Goal: Task Accomplishment & Management: Complete application form

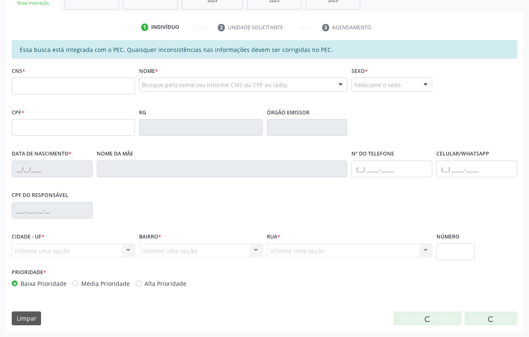
scroll to position [142, 0]
type input "704 0093 0737 5167"
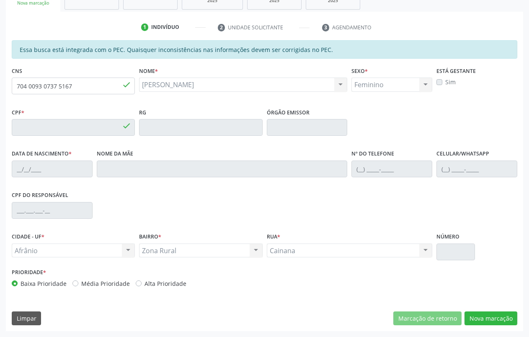
type input "028.872.674-00"
type input "[DATE]"
type input "[PERSON_NAME]"
type input "[PHONE_NUMBER]"
type input "S/N"
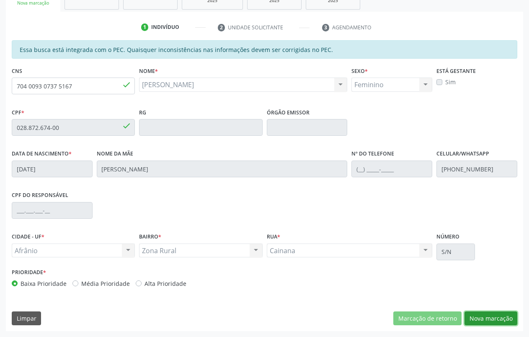
click at [503, 316] on button "Nova marcação" at bounding box center [490, 318] width 53 height 14
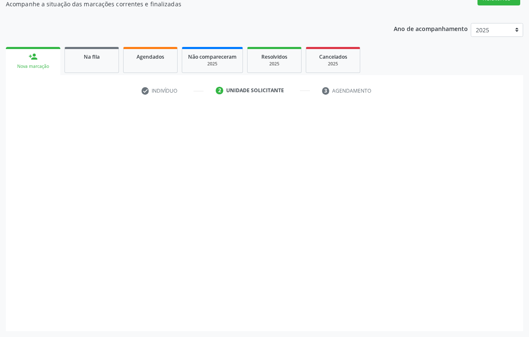
scroll to position [78, 0]
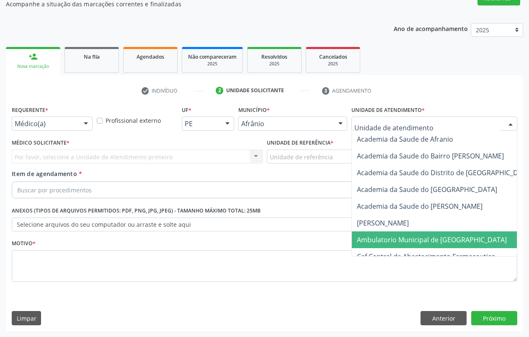
click at [418, 239] on span "Ambulatorio Municipal de [GEOGRAPHIC_DATA]" at bounding box center [432, 239] width 150 height 9
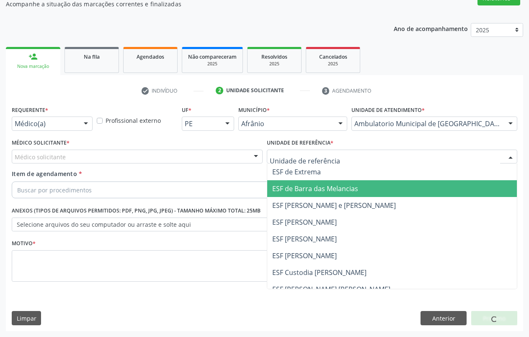
click at [306, 186] on span "ESF de Barra das Melancias" at bounding box center [315, 188] width 86 height 9
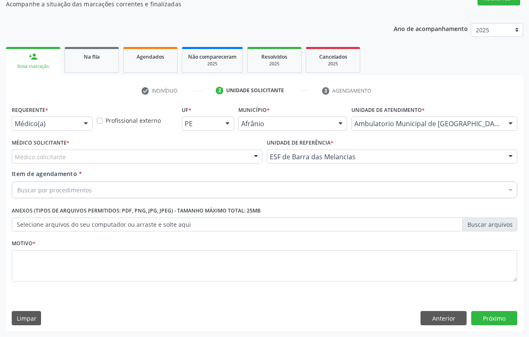
click at [77, 157] on div "Médico solicitante" at bounding box center [137, 156] width 251 height 14
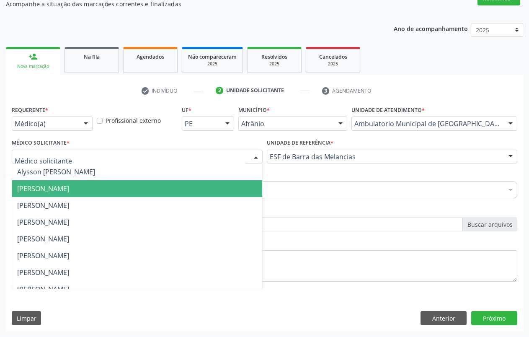
click at [69, 185] on span "[PERSON_NAME]" at bounding box center [43, 188] width 52 height 9
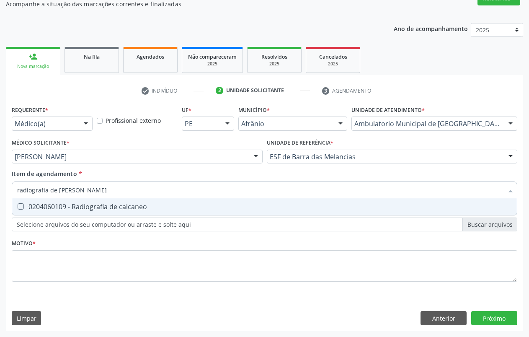
type input "radiografia de [PERSON_NAME]"
click at [77, 204] on div "0204060109 - Radiografia de calcaneo" at bounding box center [264, 206] width 494 height 7
checkbox calcaneo "true"
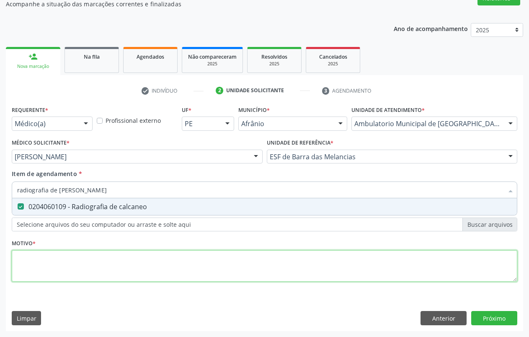
click at [56, 253] on div "Requerente * Médico(a) Médico(a) Enfermeiro(a) Paciente Nenhum resultado encont…" at bounding box center [264, 198] width 505 height 190
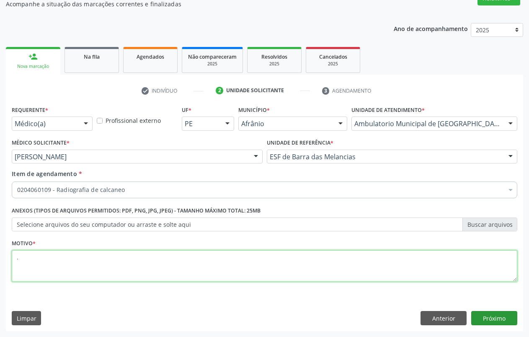
type textarea "."
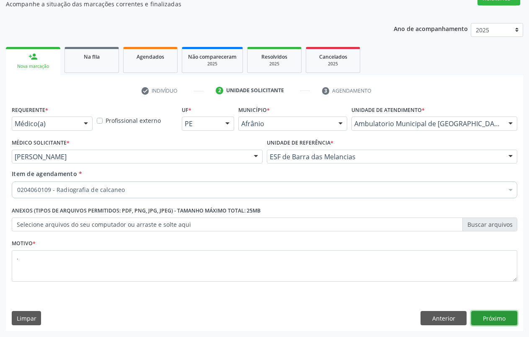
click at [502, 319] on button "Próximo" at bounding box center [494, 318] width 46 height 14
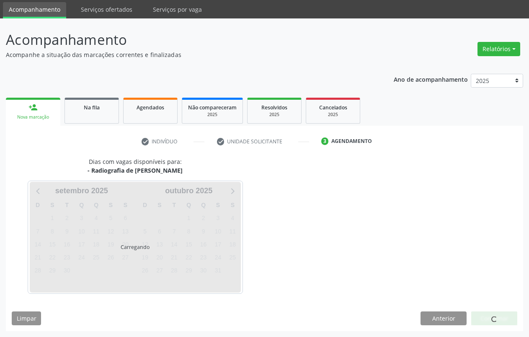
scroll to position [28, 0]
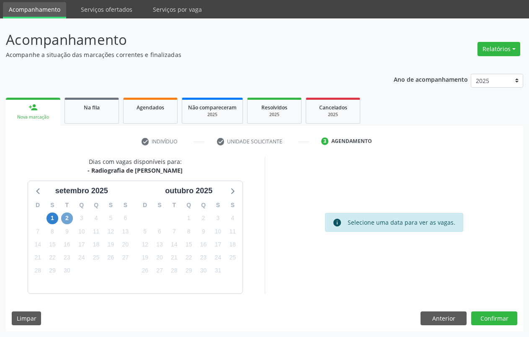
click at [68, 220] on span "2" at bounding box center [67, 218] width 12 height 12
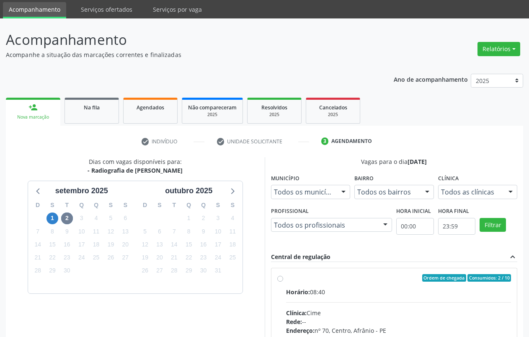
click at [286, 281] on label "Ordem de chegada Consumidos: 2 / 10 Horário: 08:40 Clínica: Cime Rede: -- Ender…" at bounding box center [398, 338] width 225 height 129
click at [282, 281] on input "Ordem de chegada Consumidos: 2 / 10 Horário: 08:40 Clínica: Cime Rede: -- Ender…" at bounding box center [280, 278] width 6 height 8
radio input "true"
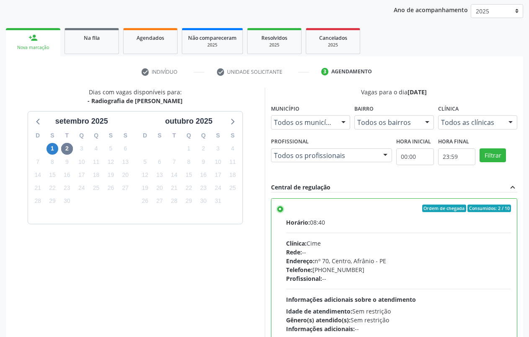
scroll to position [164, 0]
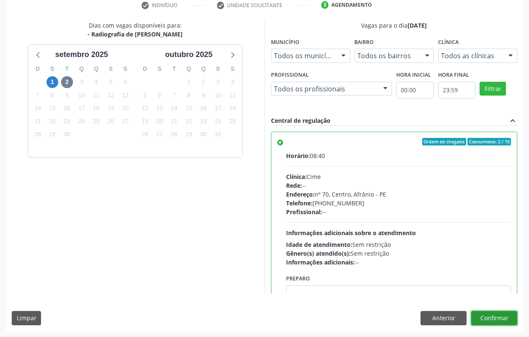
click at [489, 321] on button "Confirmar" at bounding box center [494, 318] width 46 height 14
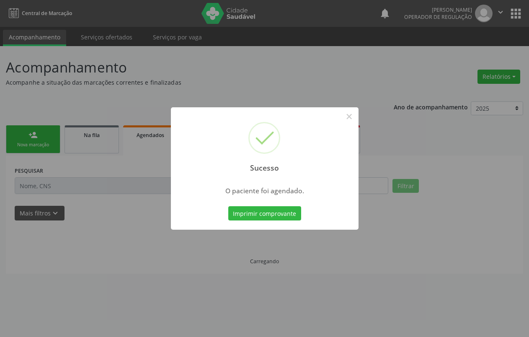
scroll to position [0, 0]
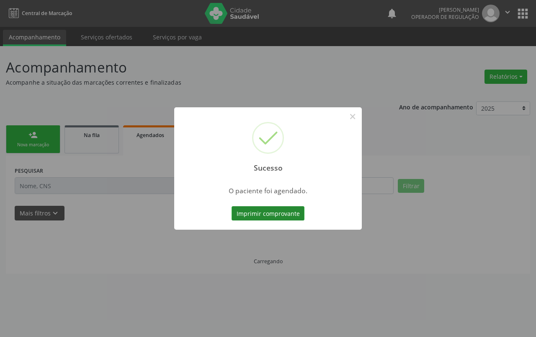
click at [275, 215] on button "Imprimir comprovante" at bounding box center [268, 213] width 73 height 14
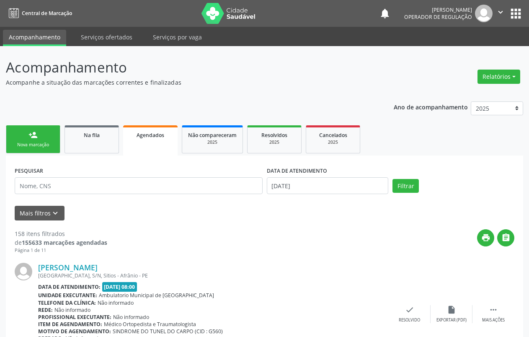
click at [33, 146] on div "Sucesso × O paciente foi agendado. Imprimir comprovante Cancel" at bounding box center [264, 168] width 529 height 337
click at [28, 136] on div "Sucesso × O paciente foi agendado. Imprimir comprovante Cancel" at bounding box center [264, 168] width 529 height 337
click at [42, 143] on div "Sucesso × O paciente foi agendado. Imprimir comprovante Cancel" at bounding box center [264, 168] width 529 height 337
drag, startPoint x: 41, startPoint y: 145, endPoint x: 41, endPoint y: 48, distance: 97.1
click at [40, 144] on div "Sucesso × O paciente foi agendado. Imprimir comprovante Cancel" at bounding box center [264, 168] width 529 height 337
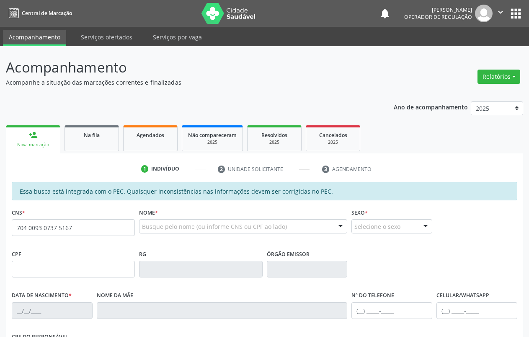
type input "704 0093 0737 5167"
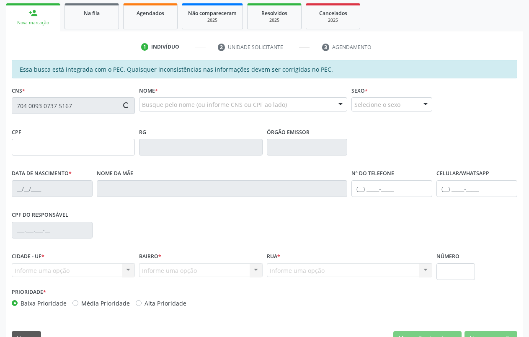
scroll to position [126, 0]
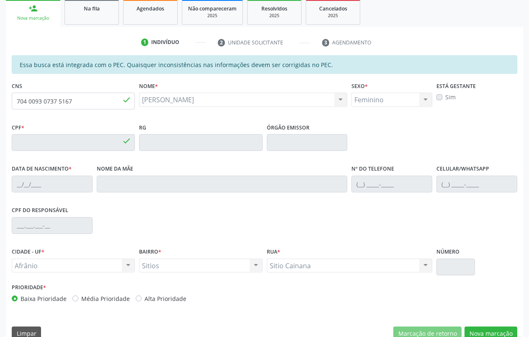
type input "028.872.674-00"
type input "[DATE]"
type input "[PERSON_NAME]"
type input "[PHONE_NUMBER]"
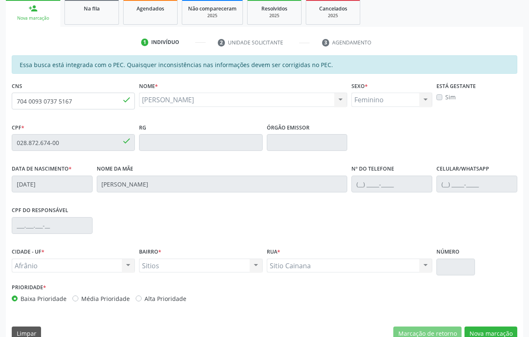
type input "S/N"
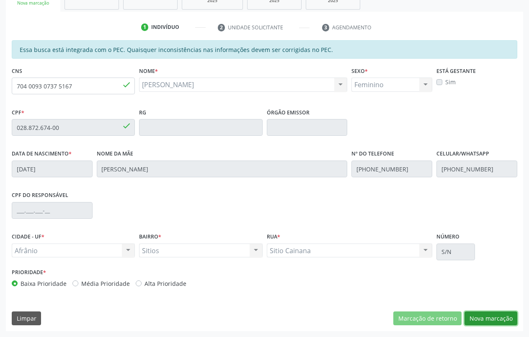
click at [497, 319] on button "Nova marcação" at bounding box center [490, 318] width 53 height 14
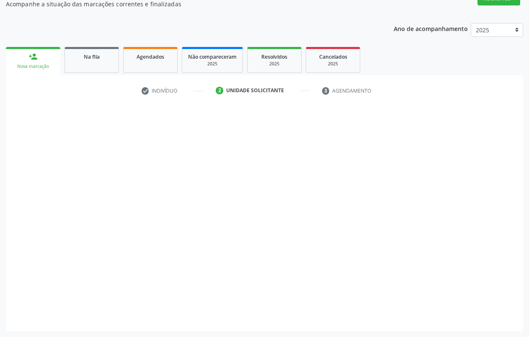
scroll to position [78, 0]
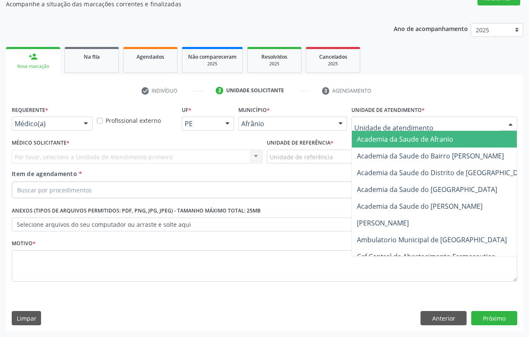
click at [394, 118] on div at bounding box center [434, 123] width 166 height 14
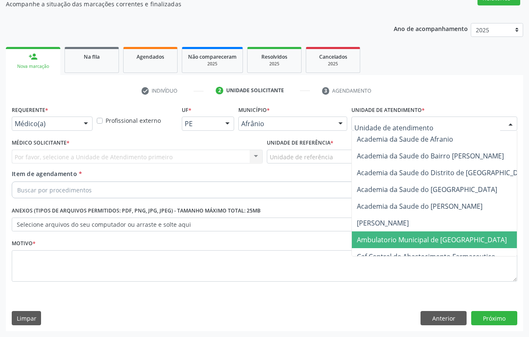
drag, startPoint x: 404, startPoint y: 237, endPoint x: 264, endPoint y: 152, distance: 163.4
click at [404, 237] on span "Ambulatorio Municipal de [GEOGRAPHIC_DATA]" at bounding box center [432, 239] width 150 height 9
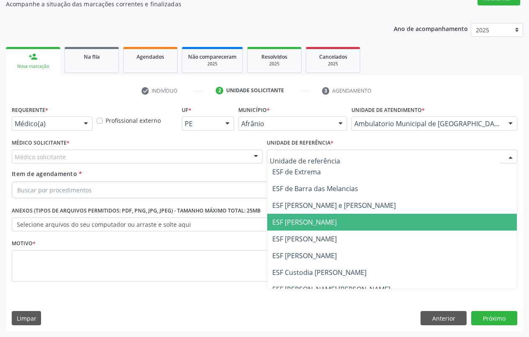
click at [304, 228] on span "ESF [PERSON_NAME]" at bounding box center [392, 222] width 250 height 17
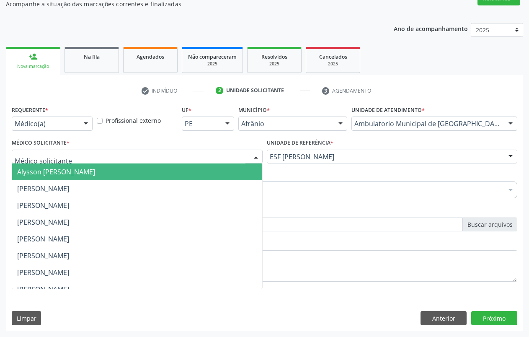
click at [75, 158] on div at bounding box center [137, 156] width 251 height 14
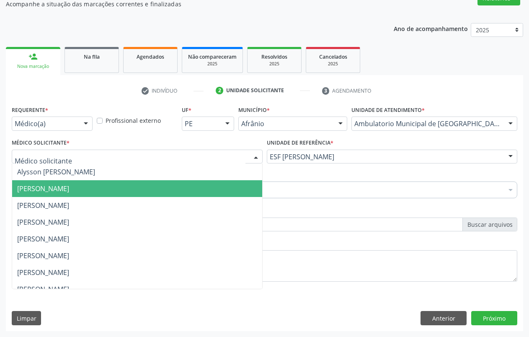
click at [62, 188] on span "[PERSON_NAME]" at bounding box center [43, 188] width 52 height 9
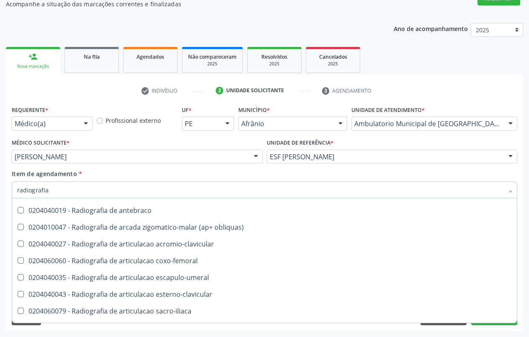
scroll to position [0, 0]
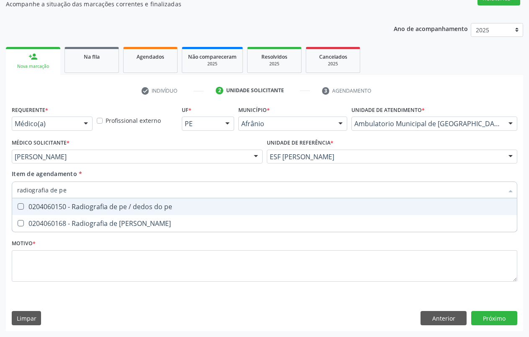
type input "radiografia de per"
drag, startPoint x: 109, startPoint y: 209, endPoint x: 100, endPoint y: 219, distance: 13.7
click at [109, 209] on div "0204060168 - Radiografia de [PERSON_NAME]" at bounding box center [264, 206] width 494 height 7
checkbox perna "true"
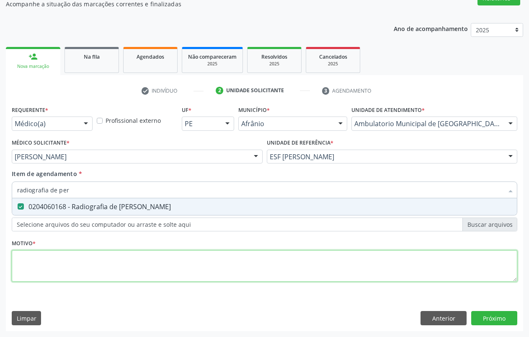
click at [91, 258] on div "Requerente * Médico(a) Médico(a) Enfermeiro(a) Paciente Nenhum resultado encont…" at bounding box center [264, 198] width 505 height 190
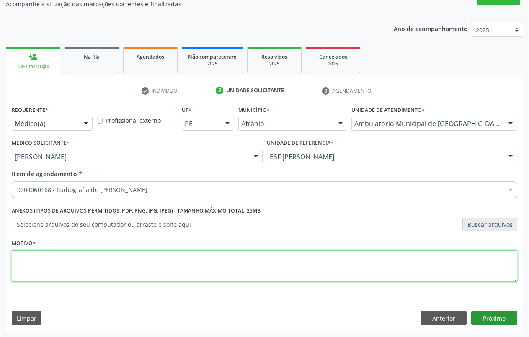
type textarea "."
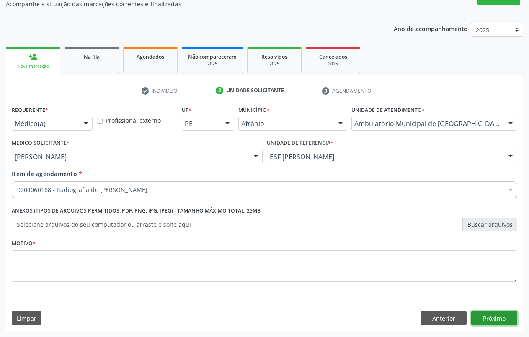
click at [499, 319] on button "Próximo" at bounding box center [494, 318] width 46 height 14
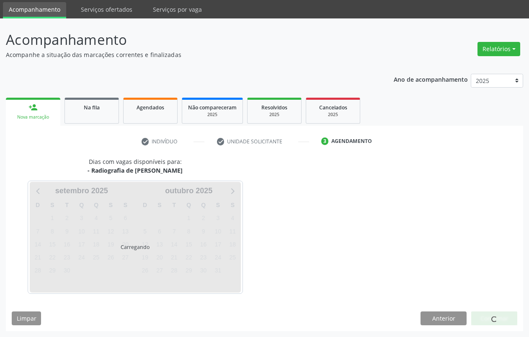
scroll to position [28, 0]
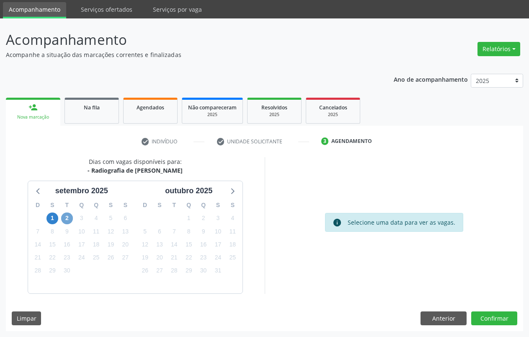
click at [65, 218] on span "2" at bounding box center [67, 218] width 12 height 12
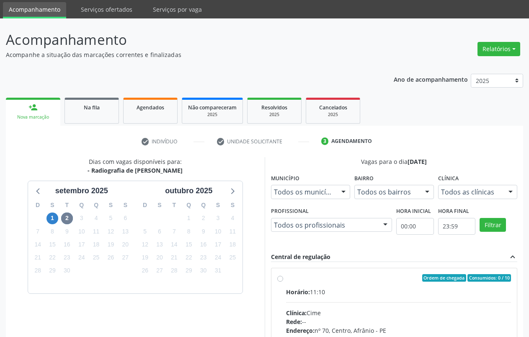
click at [304, 277] on div "Ordem de chegada Consumidos: 0 / 10" at bounding box center [398, 278] width 225 height 8
click at [283, 277] on input "Ordem de chegada Consumidos: 0 / 10 Horário: 11:10 Clínica: Cime Rede: -- Ender…" at bounding box center [280, 278] width 6 height 8
radio input "true"
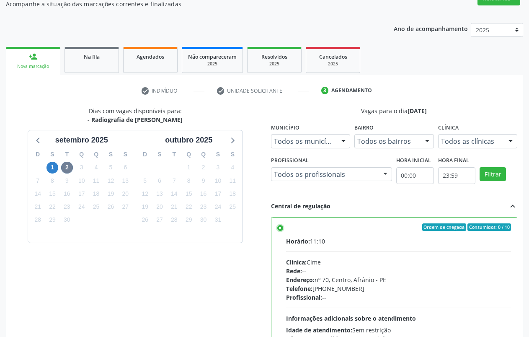
scroll to position [164, 0]
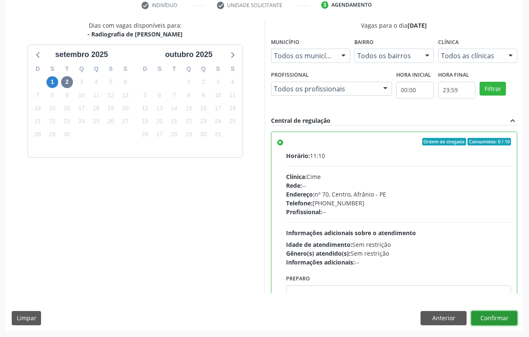
click at [504, 311] on button "Confirmar" at bounding box center [494, 318] width 46 height 14
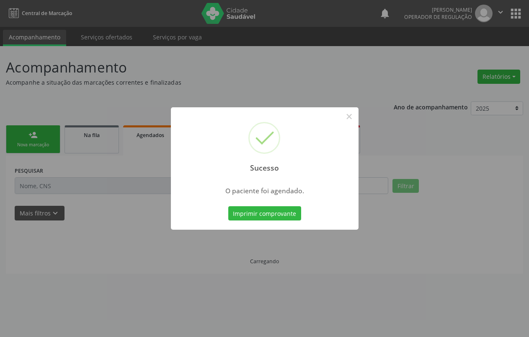
scroll to position [0, 0]
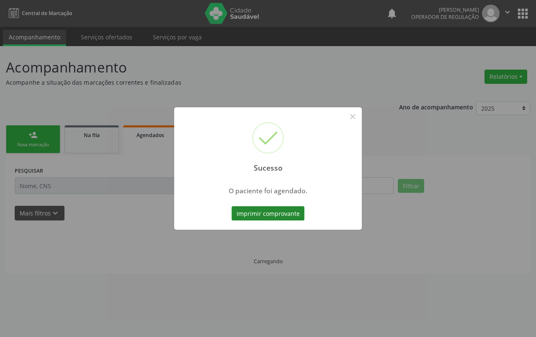
click at [278, 210] on button "Imprimir comprovante" at bounding box center [268, 213] width 73 height 14
